Goal: Information Seeking & Learning: Learn about a topic

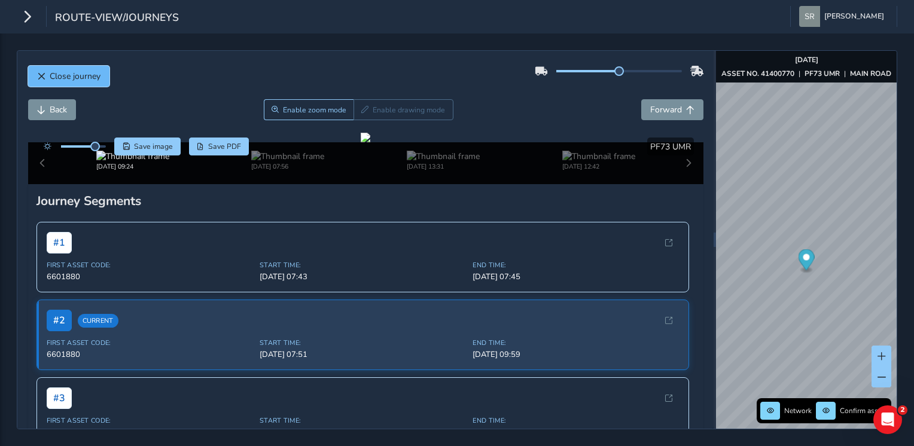
click at [88, 82] on button "Close journey" at bounding box center [68, 76] width 81 height 21
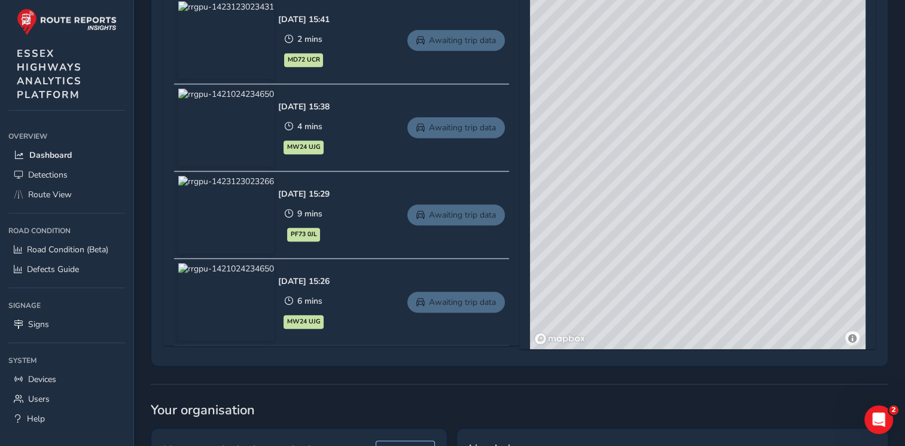
scroll to position [581, 0]
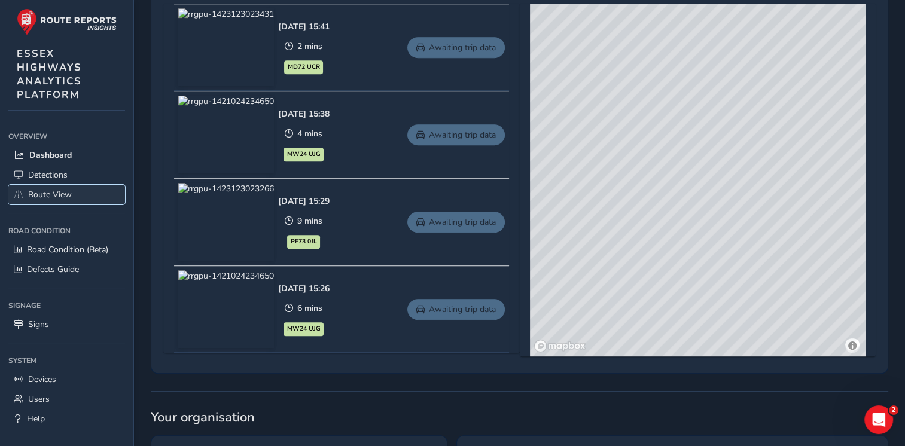
click at [53, 189] on span "Route View" at bounding box center [50, 194] width 44 height 11
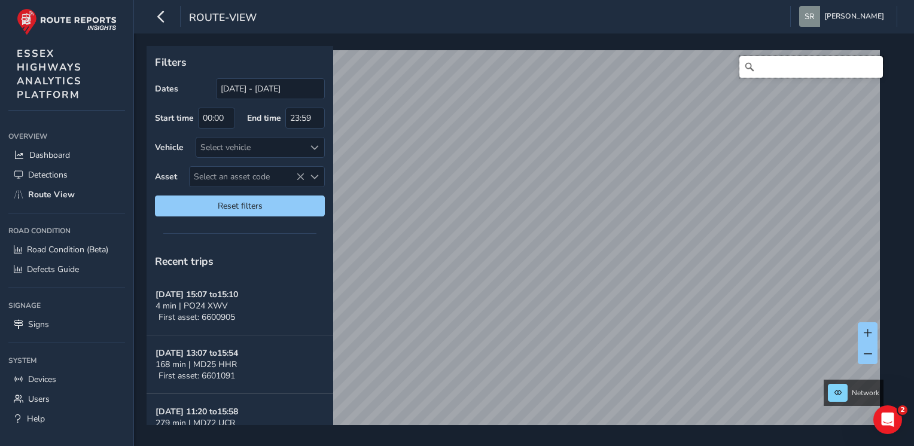
click at [774, 63] on input "Search" at bounding box center [811, 67] width 144 height 22
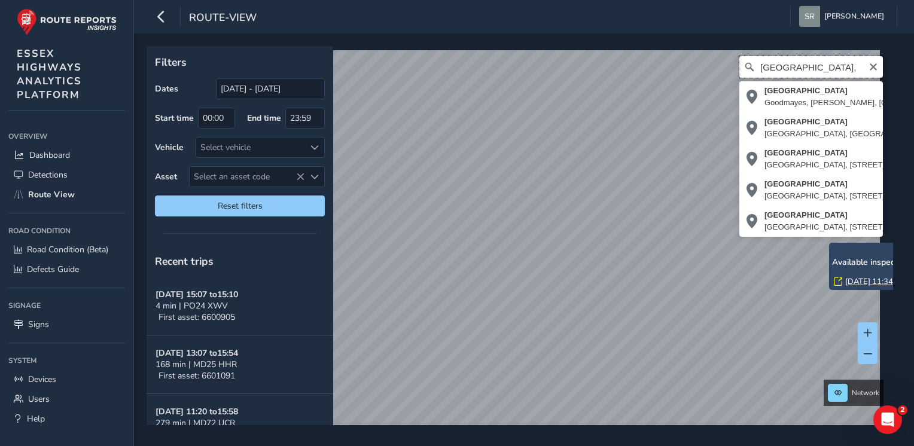
click at [728, 74] on div "railway street, Railway Street Goodmayes, Chadwell Heath, London Borough of Red…" at bounding box center [520, 244] width 738 height 389
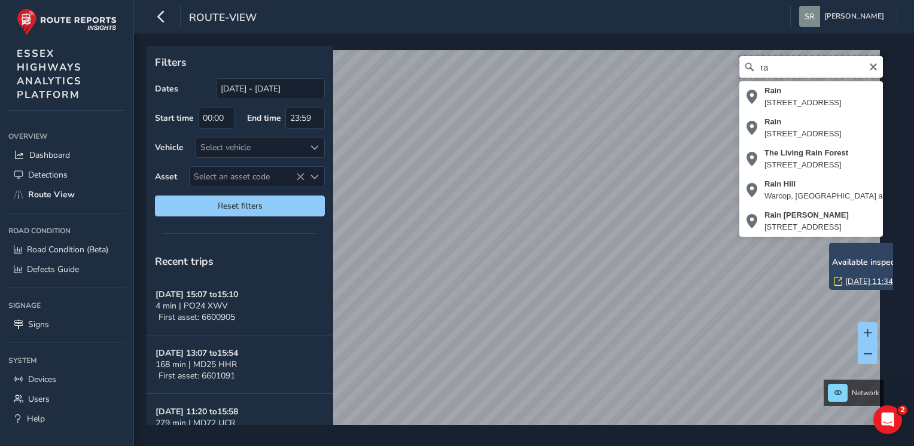
type input "r"
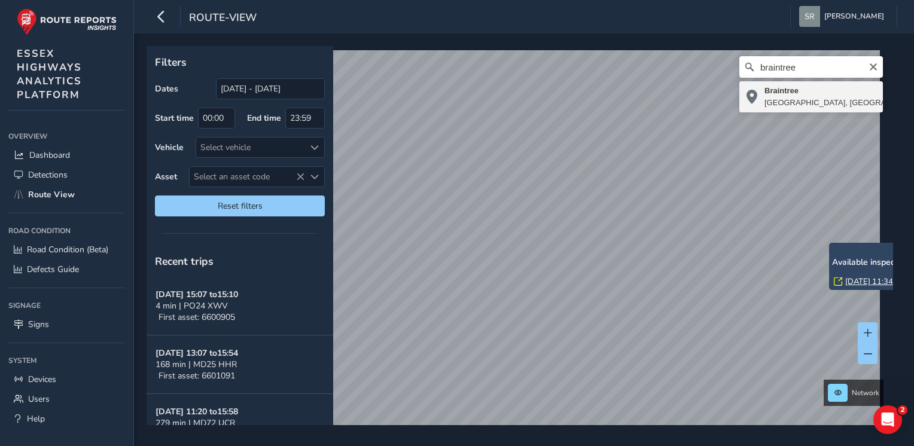
type input "Braintree, Essex, England, United Kingdom"
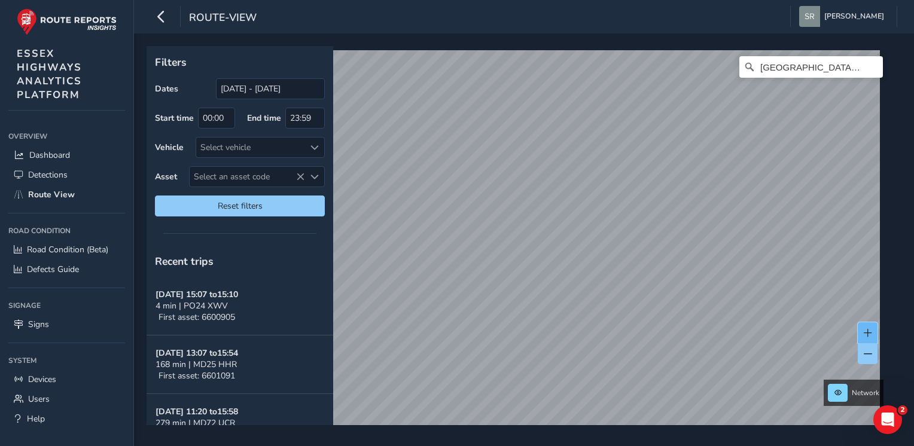
click at [869, 326] on button at bounding box center [868, 332] width 20 height 21
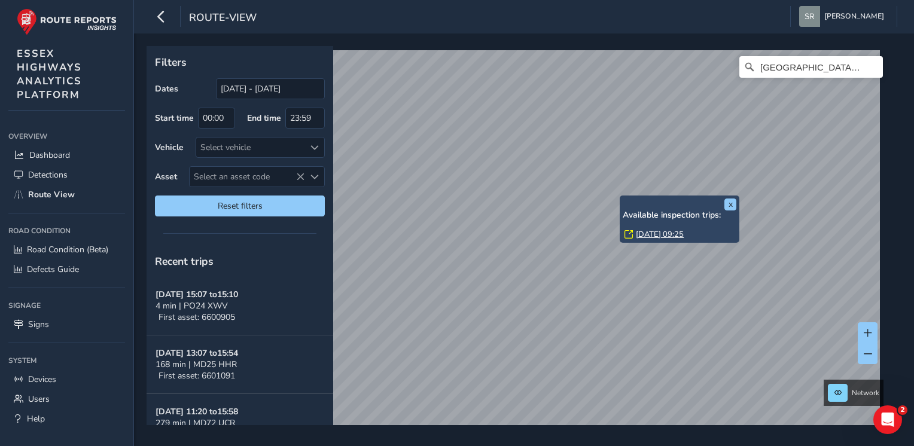
click at [649, 233] on link "Thu, 18 Sep, 09:25" at bounding box center [660, 234] width 48 height 11
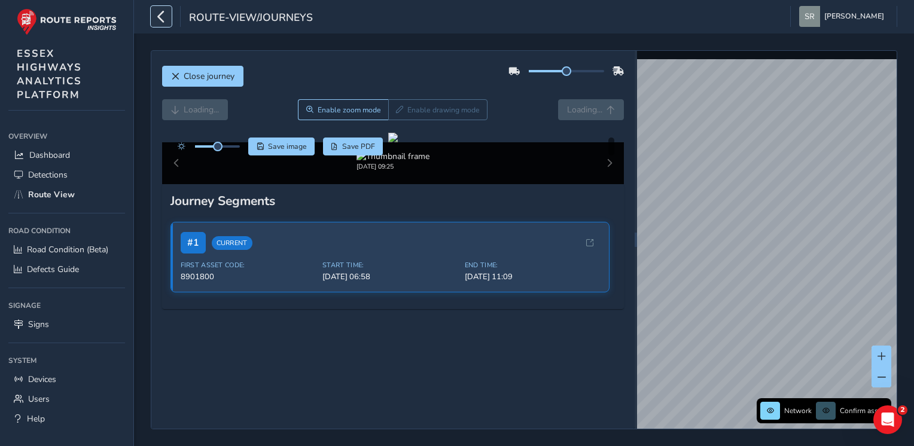
click at [158, 17] on icon "button" at bounding box center [161, 16] width 13 height 21
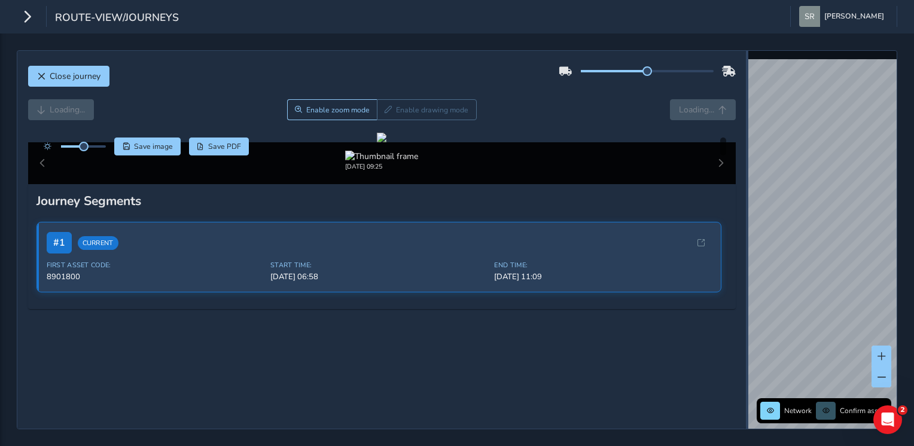
click at [775, 141] on div "Close journey Loading... Enable zoom mode Enable drawing mode Loading... Click …" at bounding box center [457, 239] width 880 height 379
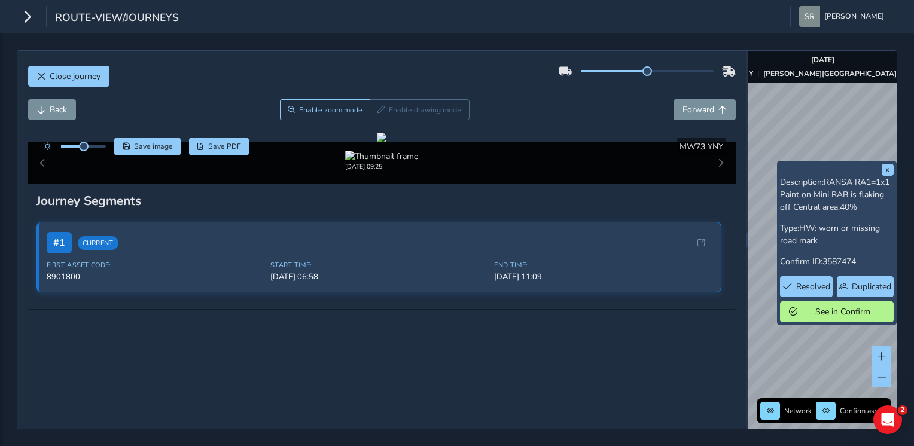
scroll to position [105, 0]
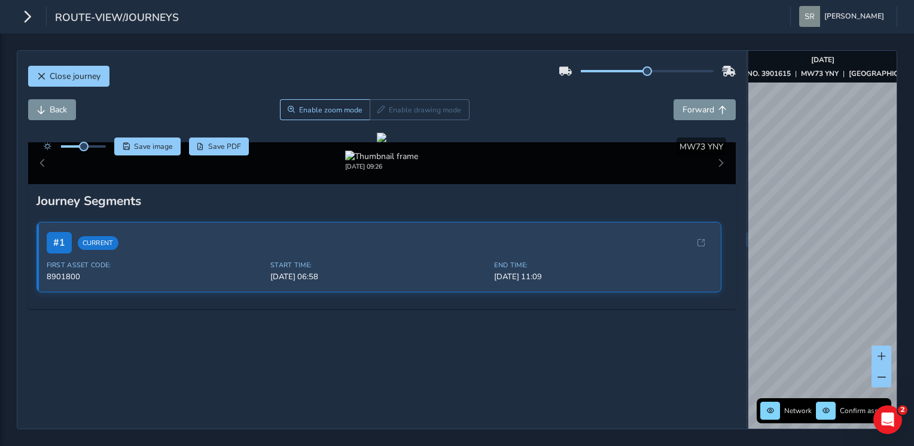
click at [730, 194] on div "Close journey Back Enable zoom mode Enable drawing mode Forward Click and Drag …" at bounding box center [457, 239] width 880 height 379
click at [732, 208] on div "Close journey Back Enable zoom mode Enable drawing mode Forward Click and Drag …" at bounding box center [457, 239] width 880 height 379
click at [831, 233] on div "Close journey Back Enable zoom mode Enable drawing mode Forward Click and Drag …" at bounding box center [457, 239] width 914 height 413
click at [881, 377] on span at bounding box center [881, 377] width 8 height 8
click at [899, 260] on div "Close journey Back Enable zoom mode Enable drawing mode Forward Click and Drag …" at bounding box center [457, 239] width 914 height 413
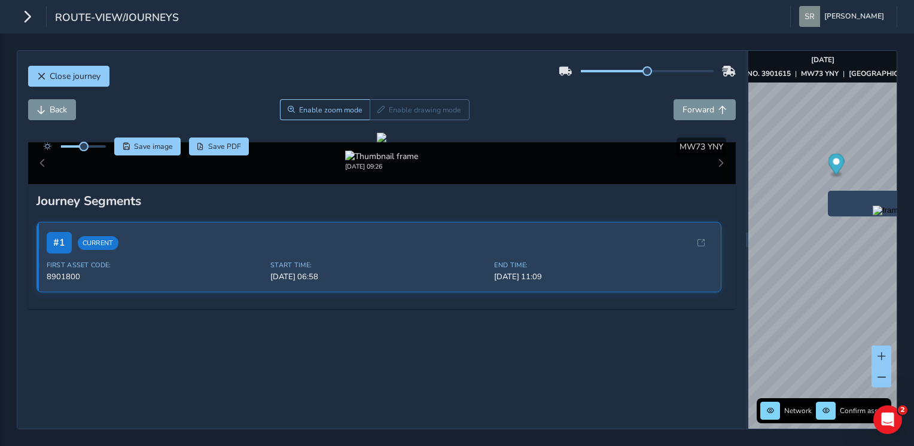
click at [884, 232] on div "x Network Confirm assets Sep 18 2025 ASSET NO. 3901615 | MW73 YNY | RAILWAY STR…" at bounding box center [822, 240] width 148 height 378
click at [386, 142] on div at bounding box center [382, 138] width 10 height 10
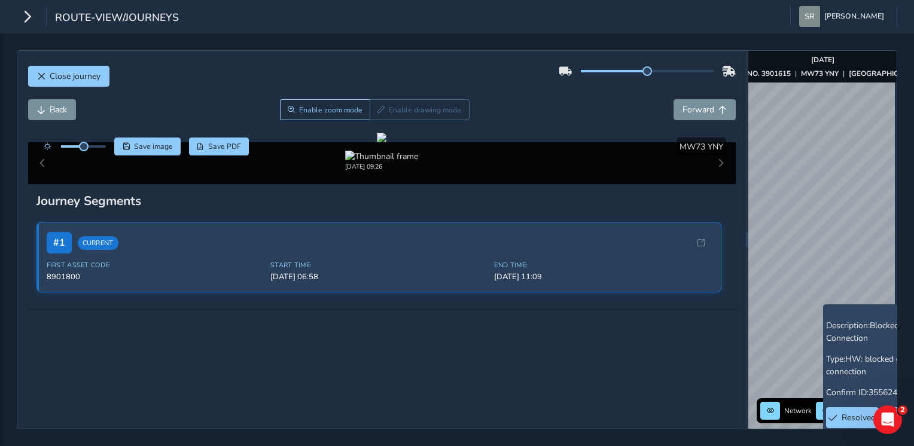
scroll to position [29, 0]
click at [50, 104] on span "Back" at bounding box center [58, 109] width 17 height 11
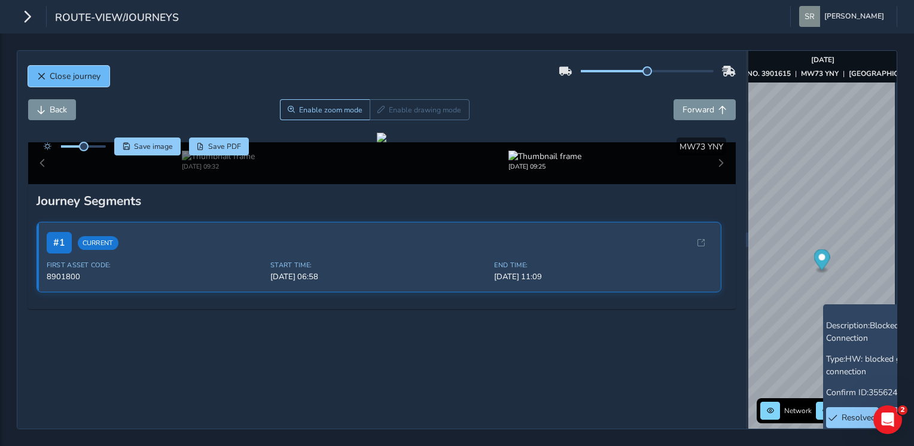
click at [53, 78] on span "Close journey" at bounding box center [75, 76] width 51 height 11
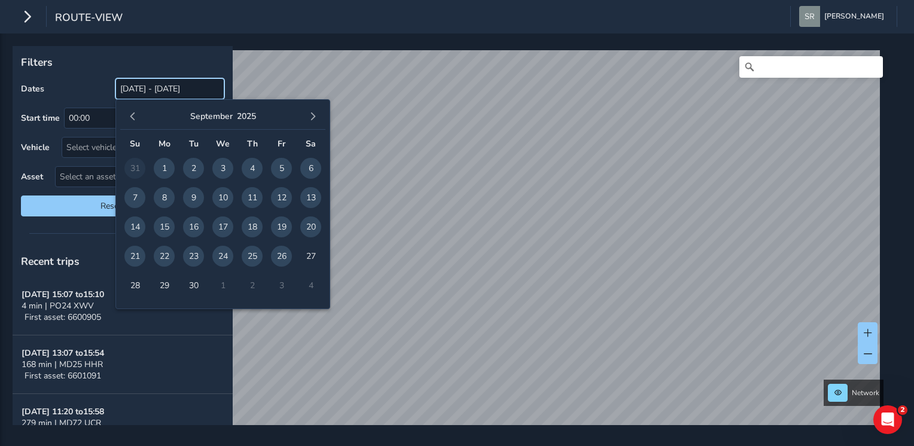
click at [141, 92] on input "27/08/2025 - 26/09/2025" at bounding box center [169, 88] width 109 height 21
click at [133, 109] on button "button" at bounding box center [132, 116] width 17 height 17
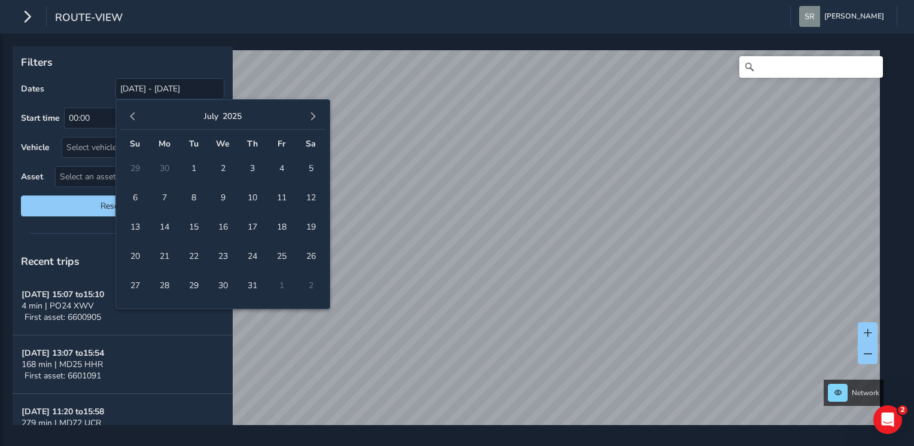
click at [133, 109] on button "button" at bounding box center [132, 116] width 17 height 17
click at [249, 157] on td "1" at bounding box center [251, 168] width 29 height 29
click at [249, 161] on span "1" at bounding box center [252, 168] width 21 height 21
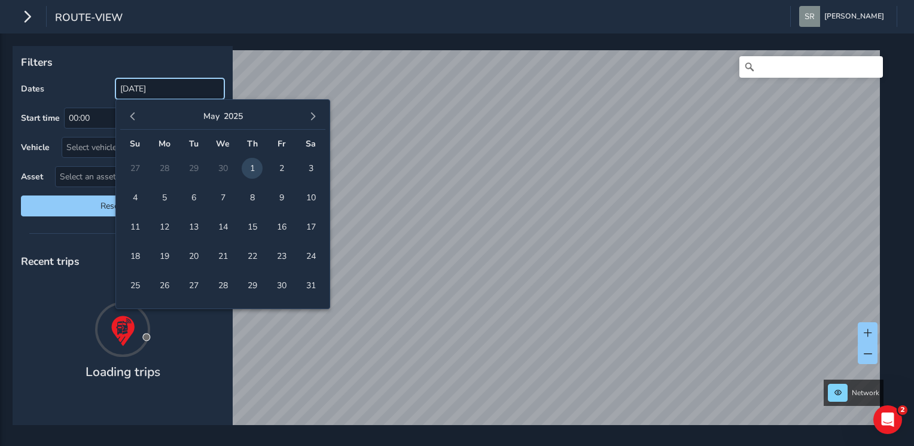
click at [205, 90] on input "01/05/2025" at bounding box center [169, 88] width 109 height 21
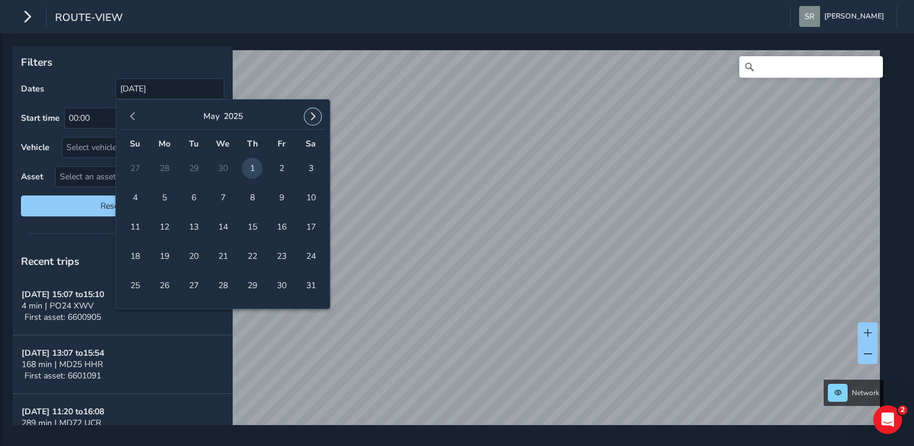
click at [308, 115] on button "button" at bounding box center [312, 116] width 17 height 17
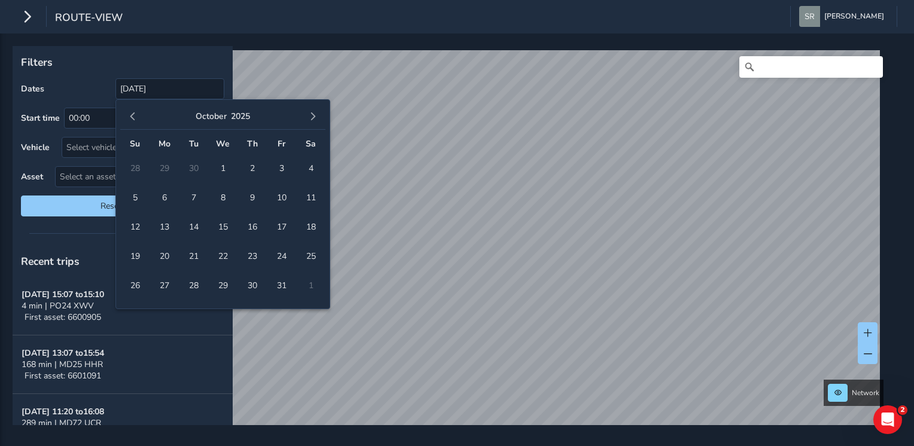
click at [308, 115] on button "button" at bounding box center [312, 116] width 17 height 17
click at [127, 115] on button "button" at bounding box center [132, 116] width 17 height 17
click at [135, 118] on span "button" at bounding box center [133, 116] width 8 height 8
click at [169, 164] on span "1" at bounding box center [164, 168] width 21 height 21
type input "01/05/2025 - 01/09/2025"
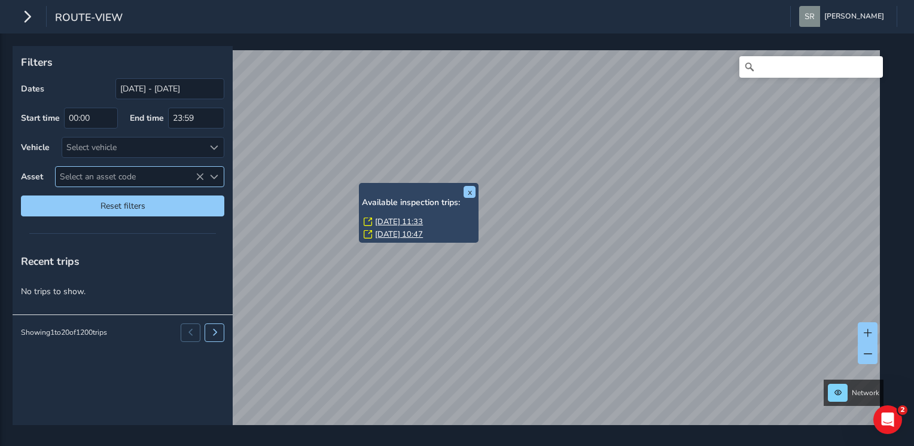
click at [363, 185] on div "x Available inspection trips: Tue, 10 Jun, 11:33 Fri, 6 Jun, 10:47" at bounding box center [419, 213] width 120 height 60
click at [393, 219] on link "Tue, 10 Jun, 11:33" at bounding box center [399, 221] width 48 height 11
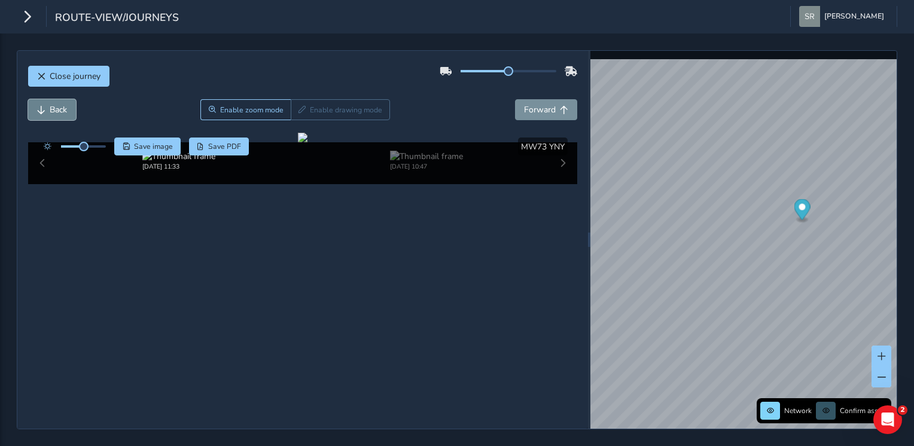
click at [45, 108] on button "Back" at bounding box center [52, 109] width 48 height 21
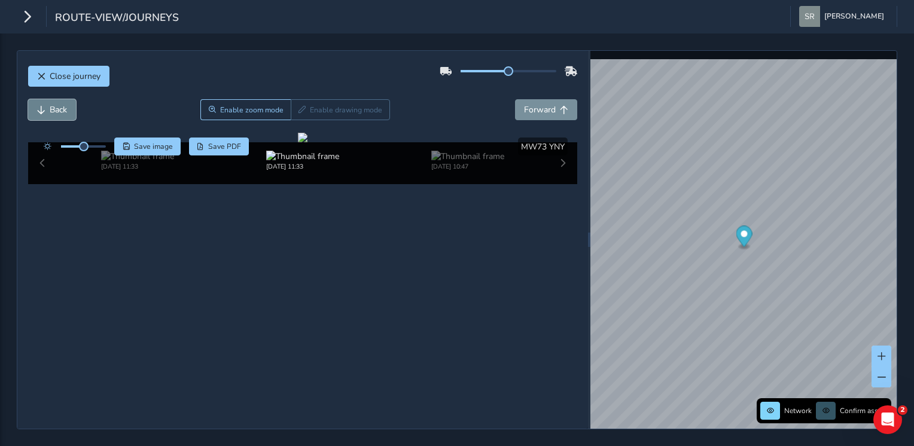
click at [45, 108] on button "Back" at bounding box center [52, 109] width 48 height 21
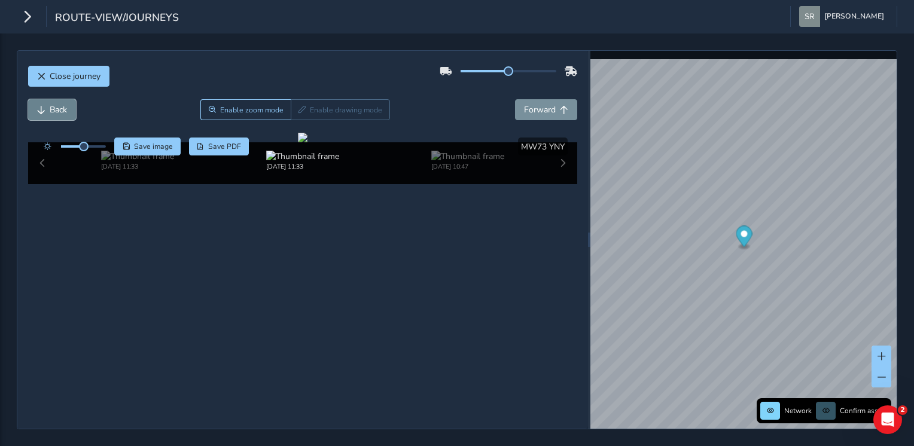
click at [45, 108] on button "Back" at bounding box center [52, 109] width 48 height 21
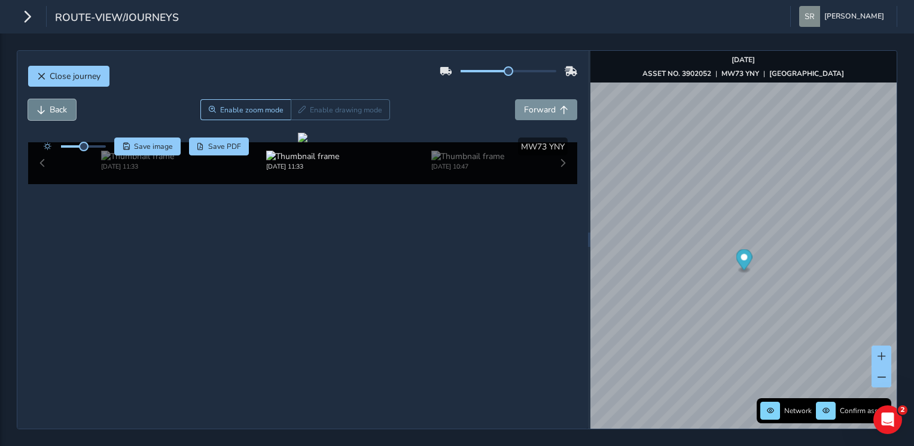
click at [45, 108] on button "Back" at bounding box center [52, 109] width 48 height 21
click at [549, 109] on button "Forward" at bounding box center [546, 109] width 62 height 21
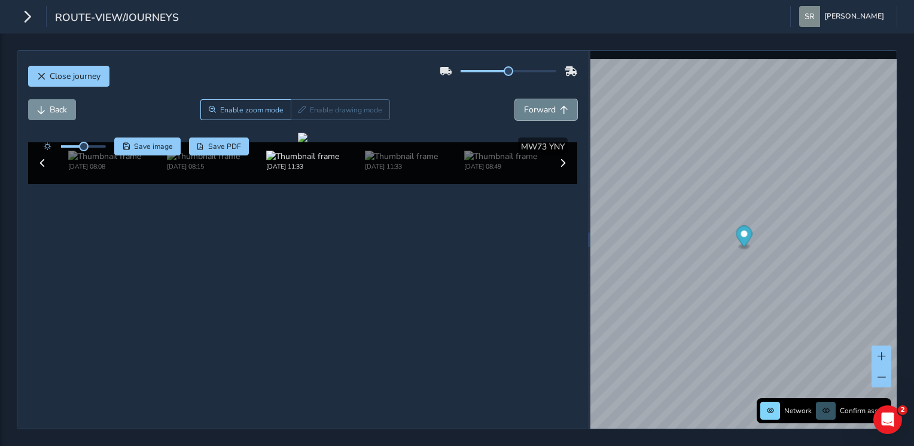
click at [549, 109] on button "Forward" at bounding box center [546, 109] width 62 height 21
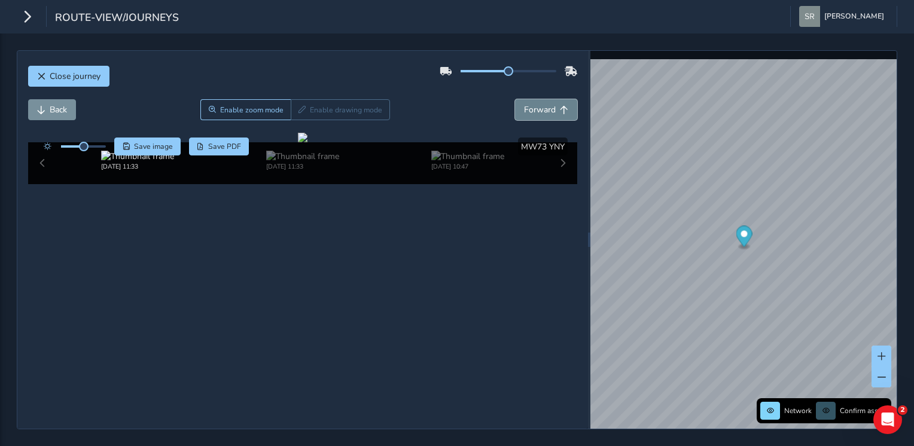
click at [549, 109] on button "Forward" at bounding box center [546, 109] width 62 height 21
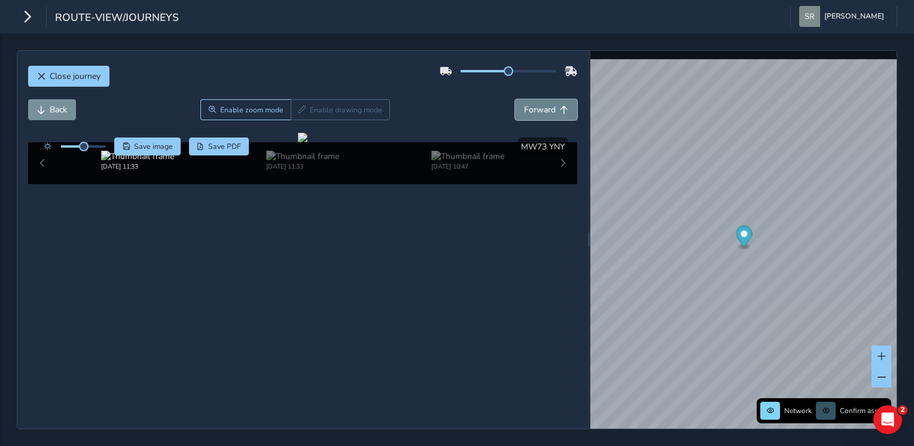
click at [549, 109] on button "Forward" at bounding box center [546, 109] width 62 height 21
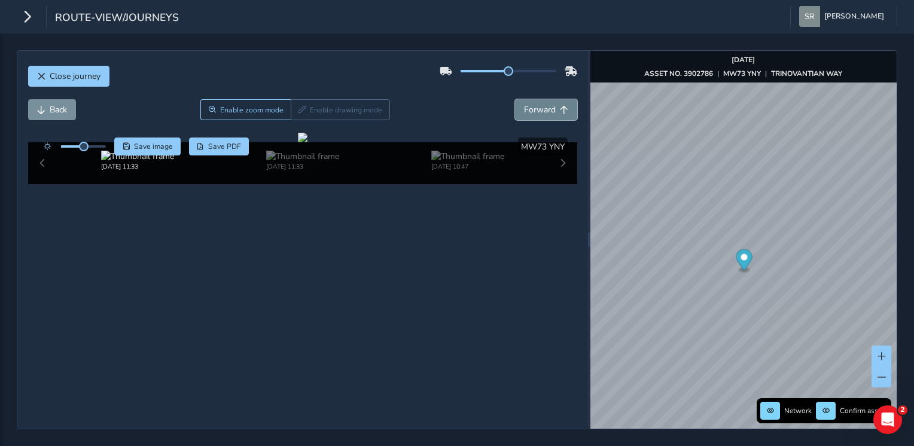
click at [549, 109] on button "Forward" at bounding box center [546, 109] width 62 height 21
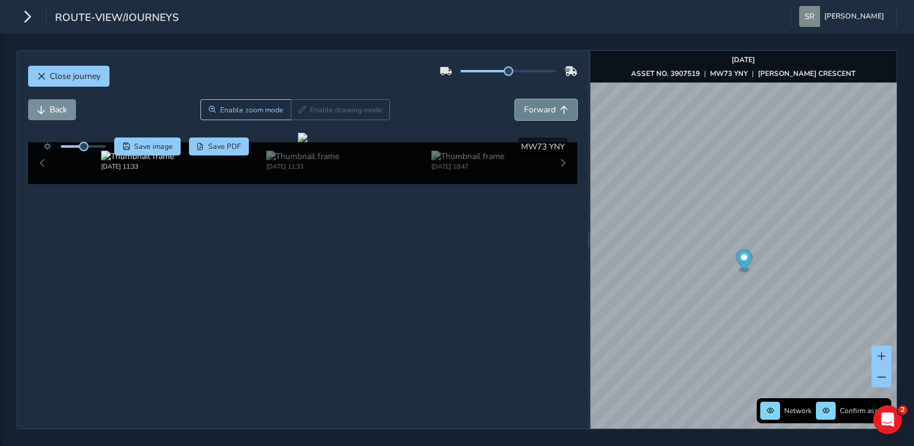
click at [549, 109] on button "Forward" at bounding box center [546, 109] width 62 height 21
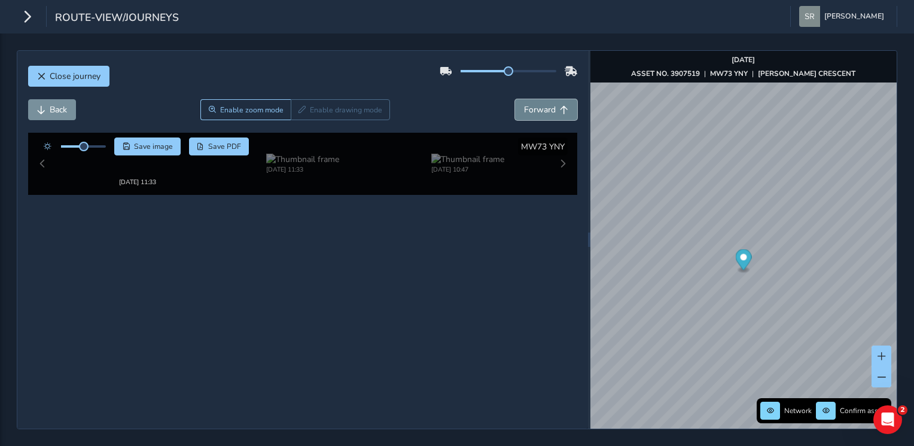
click at [549, 109] on button "Forward" at bounding box center [546, 109] width 62 height 21
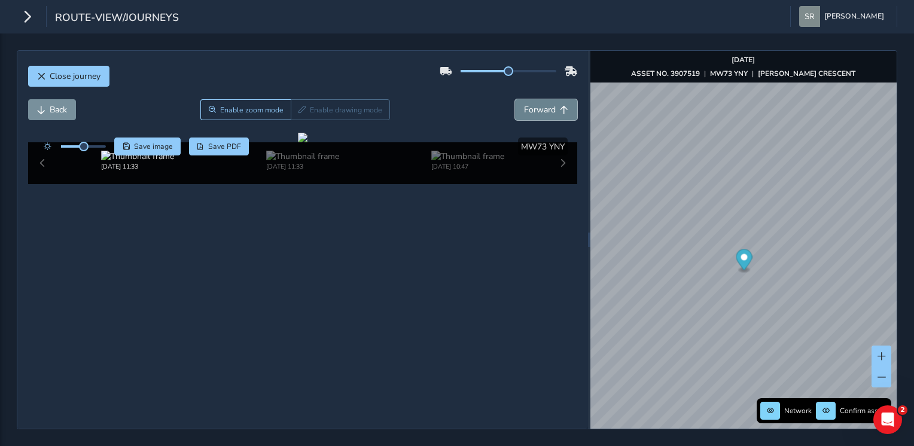
click at [549, 109] on button "Forward" at bounding box center [546, 109] width 62 height 21
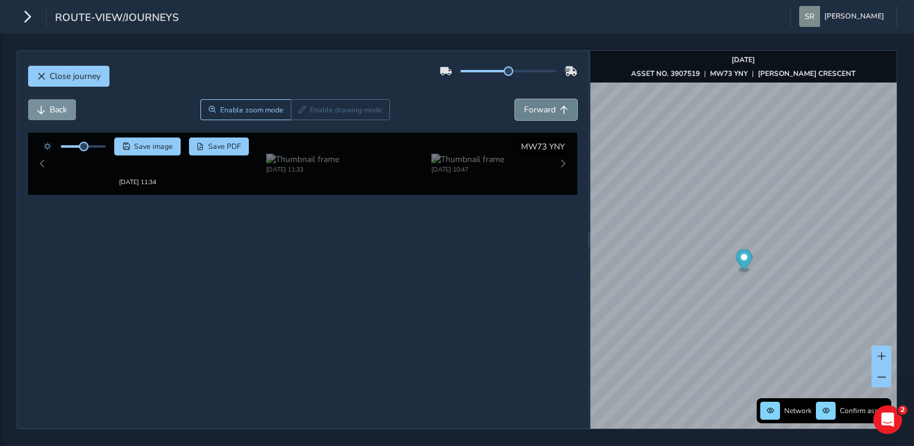
click at [549, 109] on button "Forward" at bounding box center [546, 109] width 62 height 21
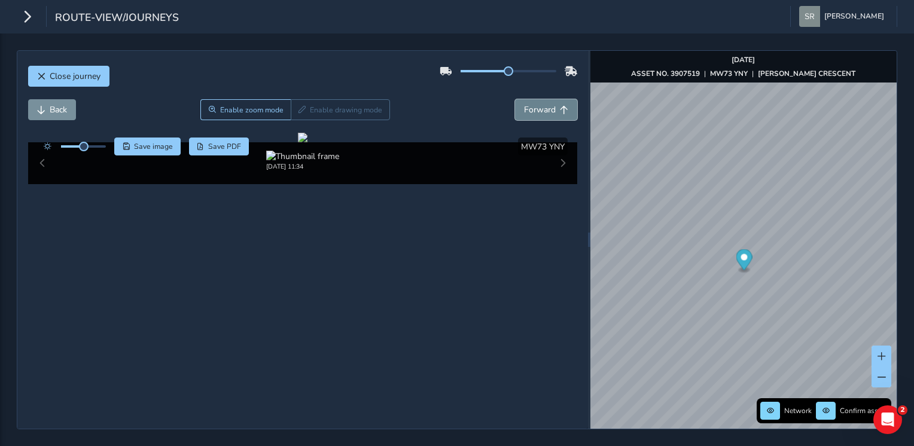
click at [549, 109] on button "Forward" at bounding box center [546, 109] width 62 height 21
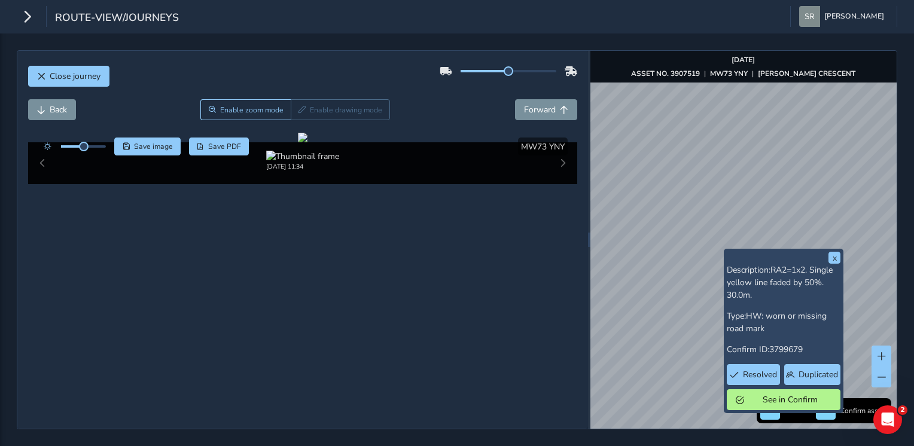
click at [743, 274] on div "x Description: RA2=1x2. Single yellow line faded by 50%. 30.0m. Type: HW: worn …" at bounding box center [743, 240] width 307 height 378
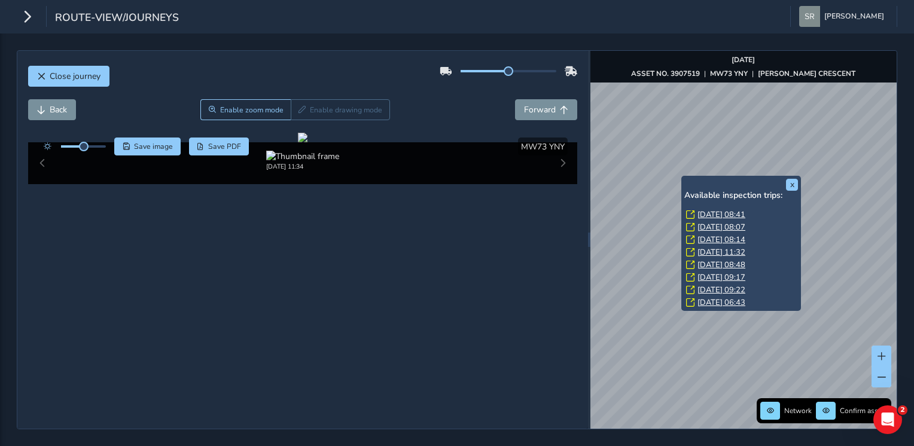
click at [682, 179] on div "x Available inspection trips: Thu, 7 Aug, 08:41 Wed, 23 Jul, 08:07 Tue, 1 Jul, …" at bounding box center [741, 243] width 120 height 135
click at [700, 202] on div "Available inspection trips: Thu, 7 Aug, 08:41 Wed, 23 Jul, 08:07 Tue, 1 Jul, 08…" at bounding box center [741, 250] width 114 height 119
click at [702, 208] on div "Available inspection trips: Thu, 7 Aug, 08:41 Wed, 23 Jul, 08:07 Tue, 1 Jul, 08…" at bounding box center [741, 250] width 114 height 119
click at [703, 209] on link "Thu, 7 Aug, 08:41" at bounding box center [721, 214] width 48 height 11
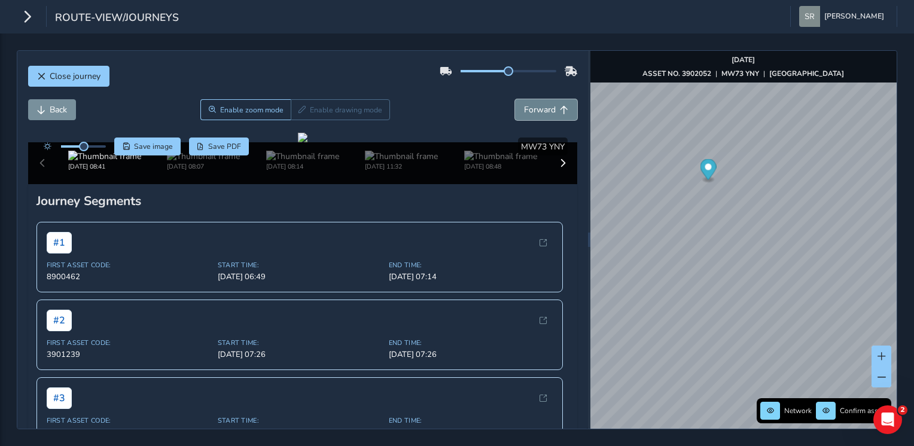
click at [539, 111] on span "Forward" at bounding box center [540, 109] width 32 height 11
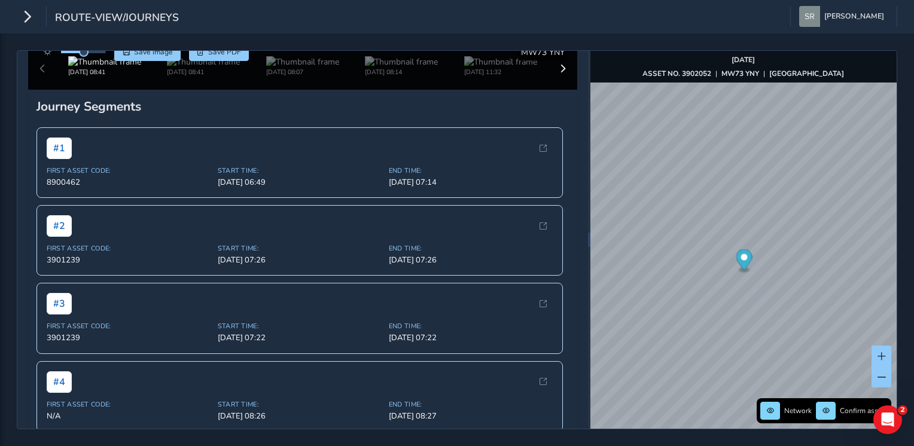
scroll to position [105, 0]
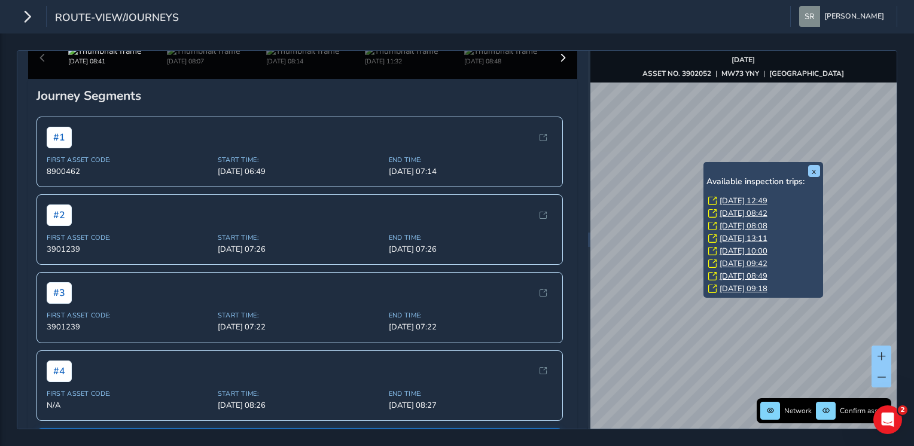
click at [751, 200] on link "Thu, 7 Aug, 12:49" at bounding box center [743, 201] width 48 height 11
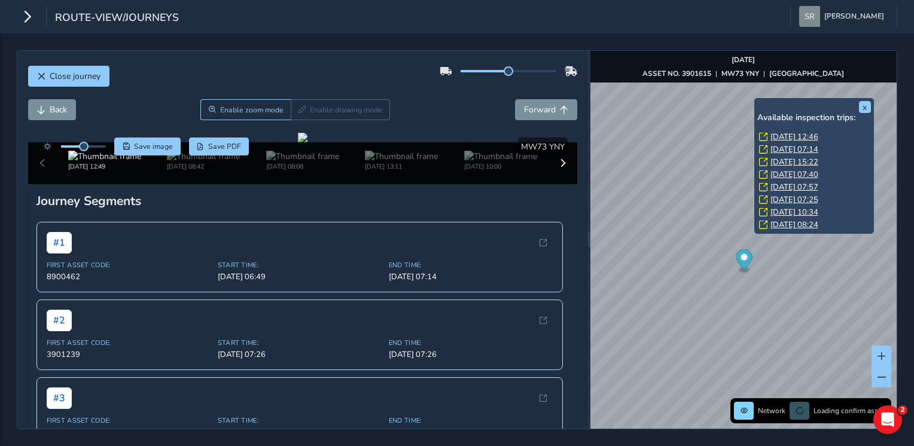
click at [780, 136] on link "Thu, 7 Aug, 12:46" at bounding box center [794, 137] width 48 height 11
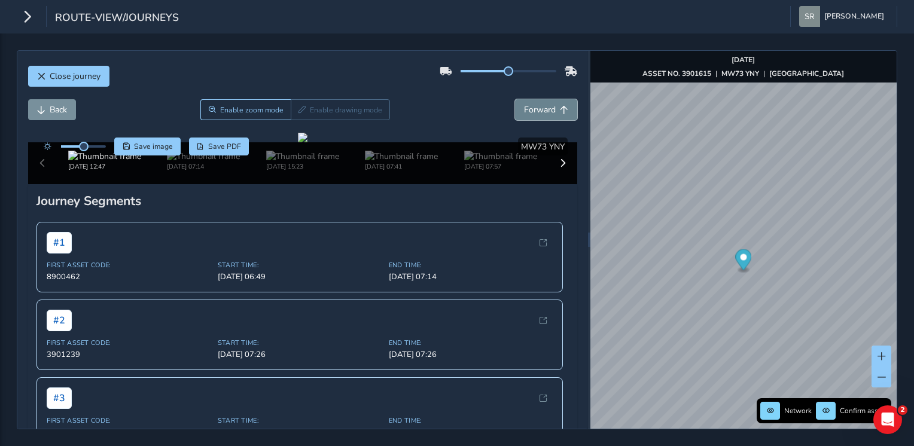
click at [538, 108] on span "Forward" at bounding box center [540, 109] width 32 height 11
